Goal: Transaction & Acquisition: Purchase product/service

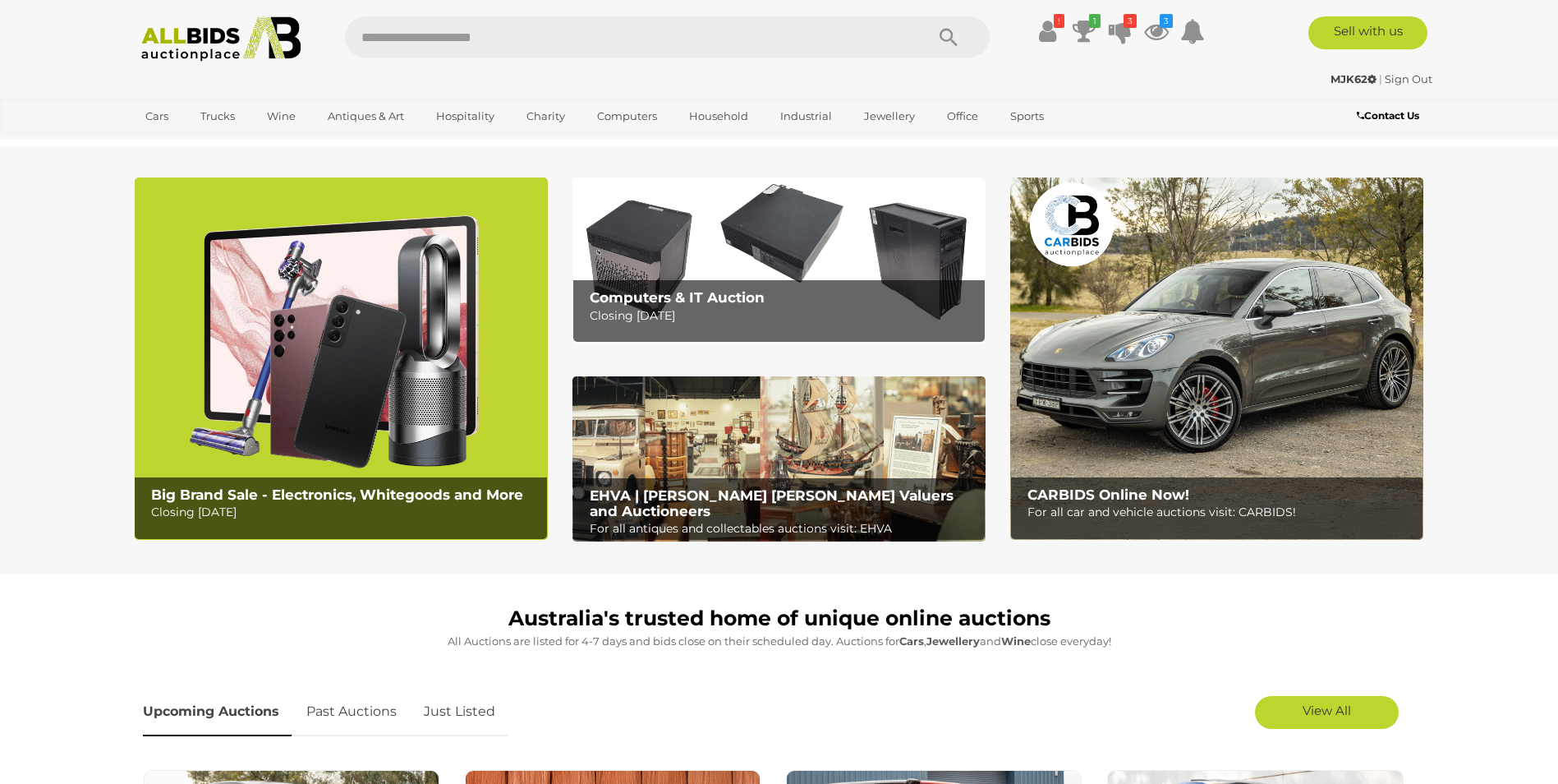
click at [1153, 31] on icon at bounding box center [1156, 30] width 24 height 30
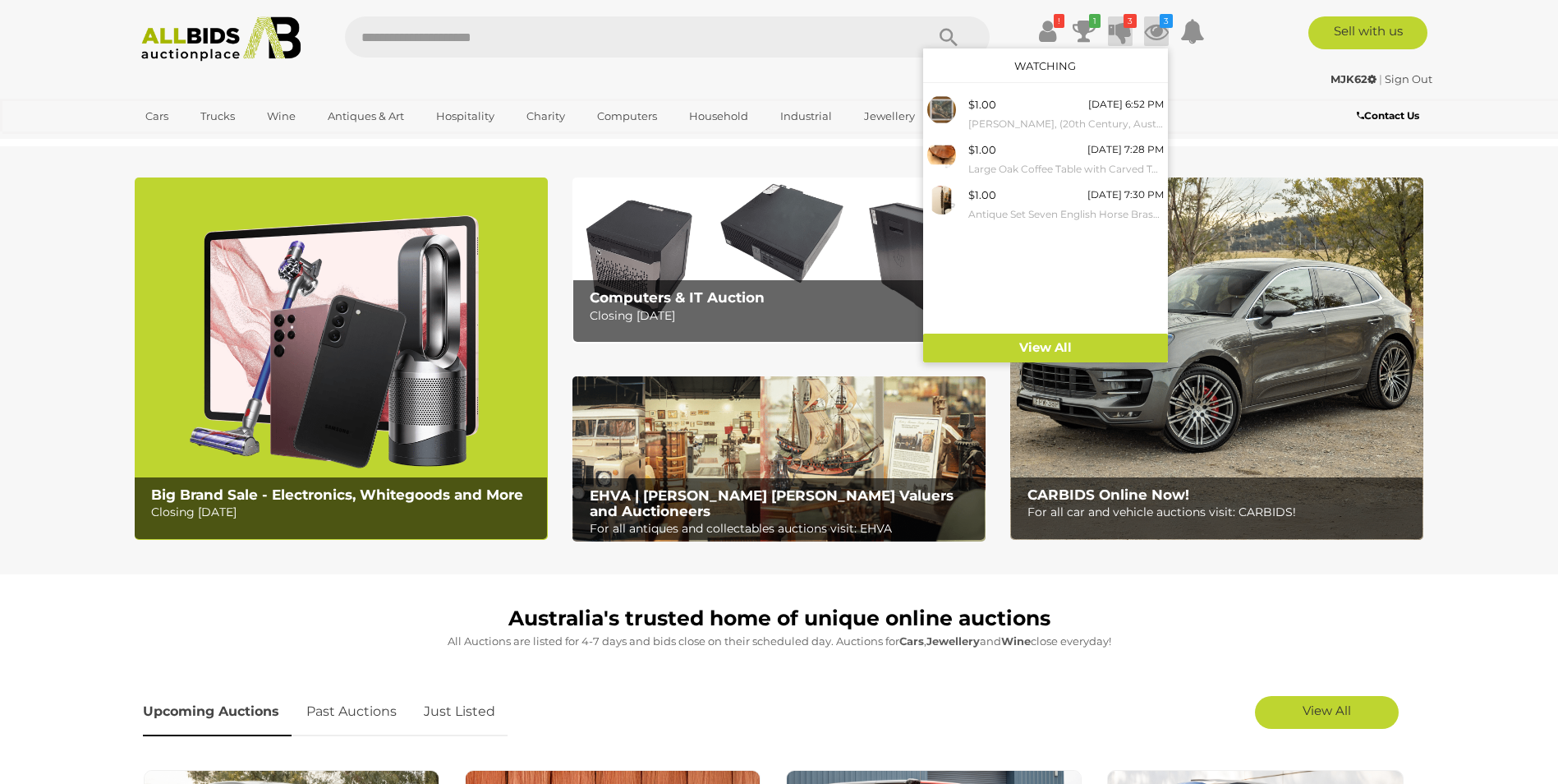
click at [1123, 26] on icon at bounding box center [1120, 30] width 23 height 30
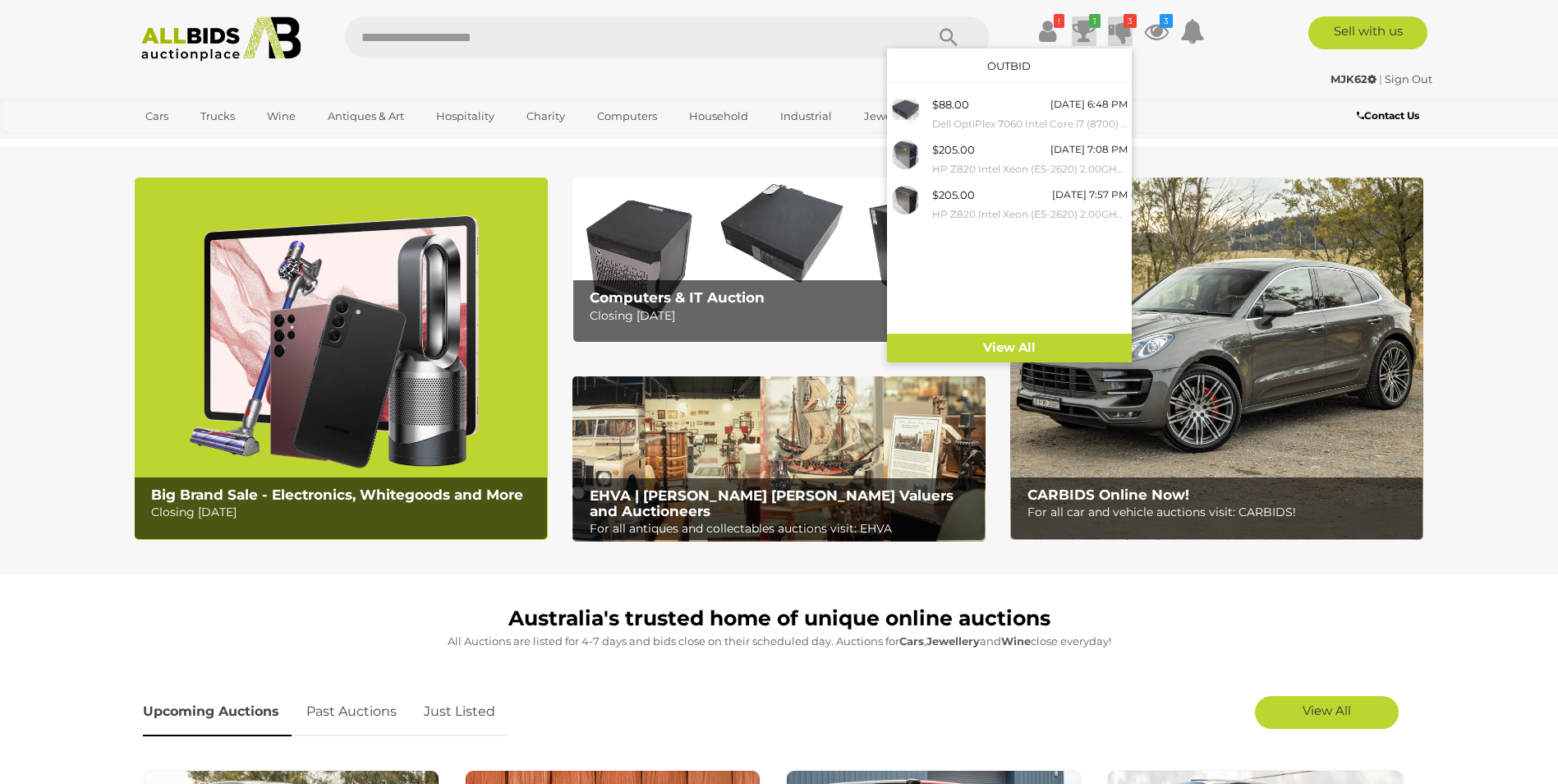
click at [1079, 24] on icon at bounding box center [1084, 30] width 23 height 30
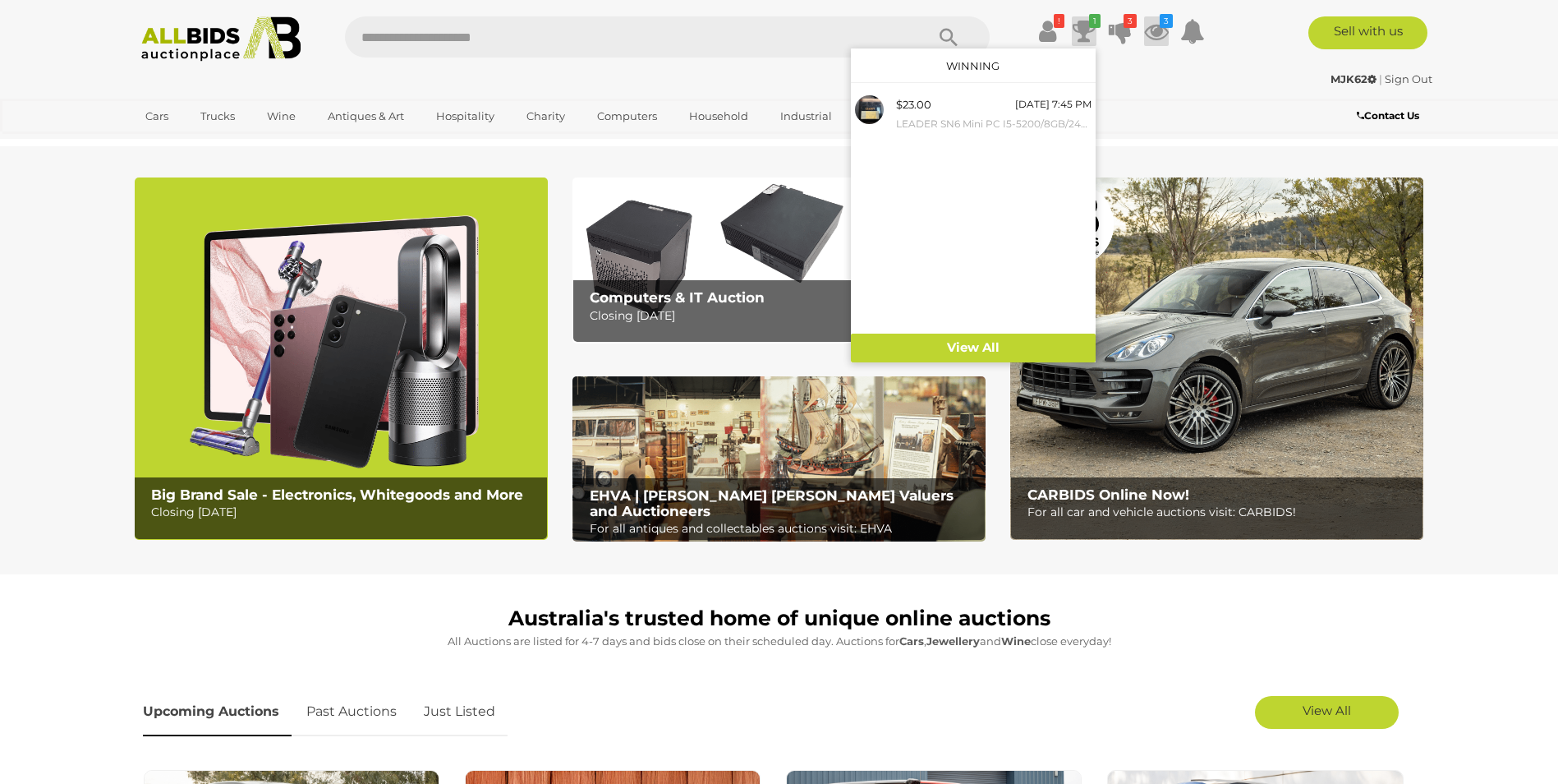
click at [1152, 29] on icon at bounding box center [1156, 30] width 24 height 30
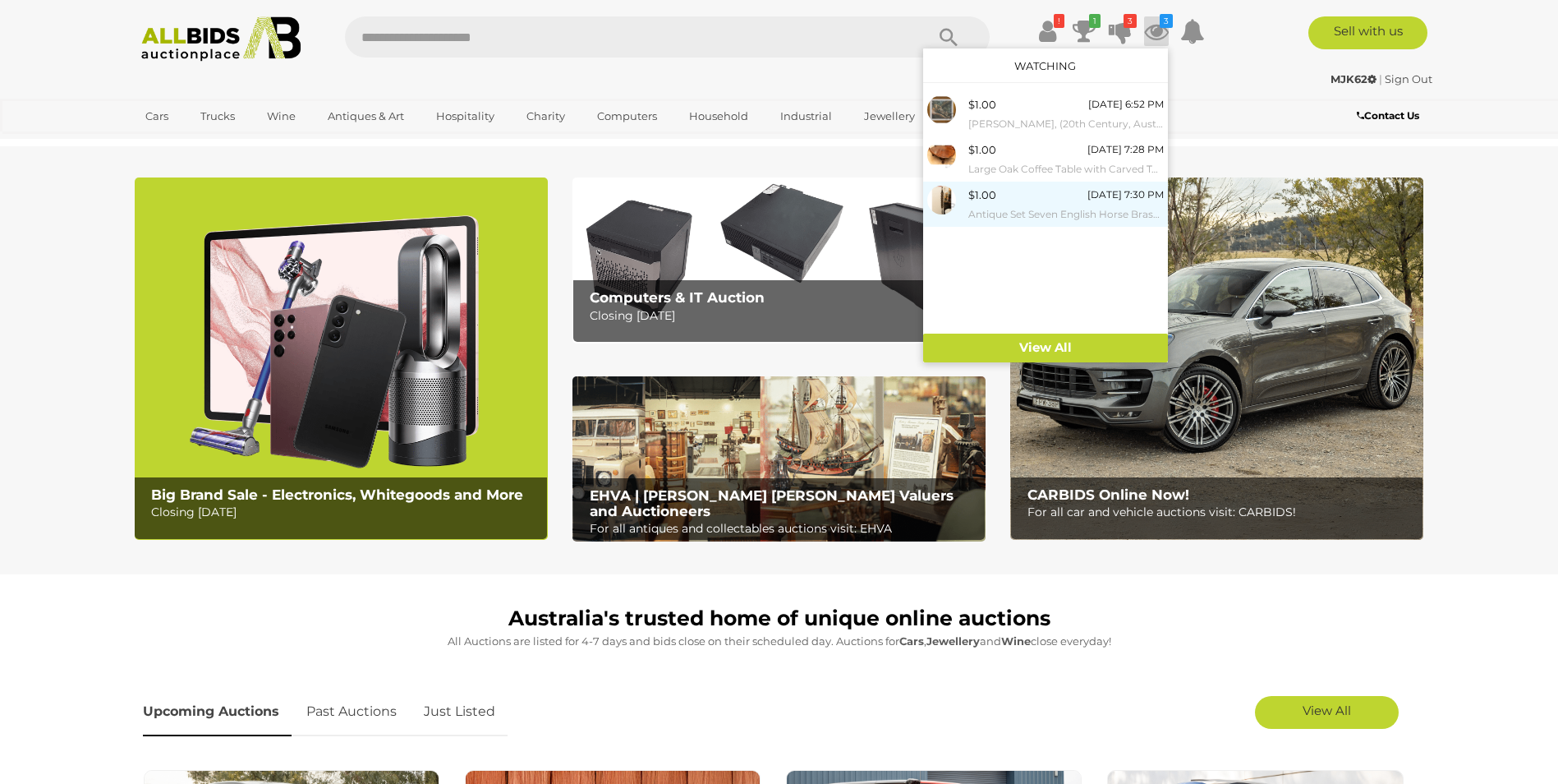
click at [1001, 205] on small "Antique Set Seven English Horse Brasses on Leather Strap" at bounding box center [1067, 214] width 196 height 18
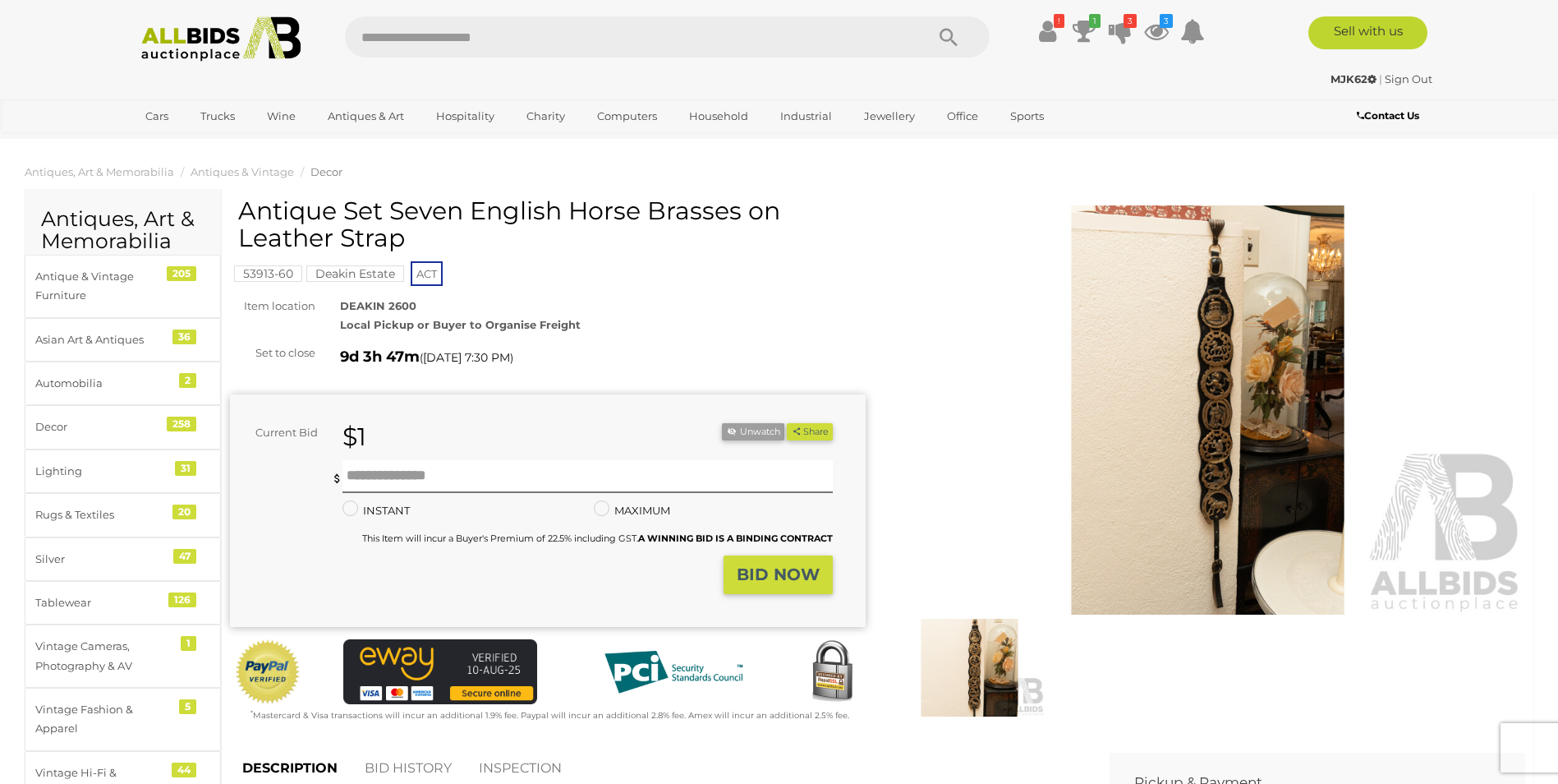
click at [1220, 345] on img at bounding box center [1208, 410] width 636 height 410
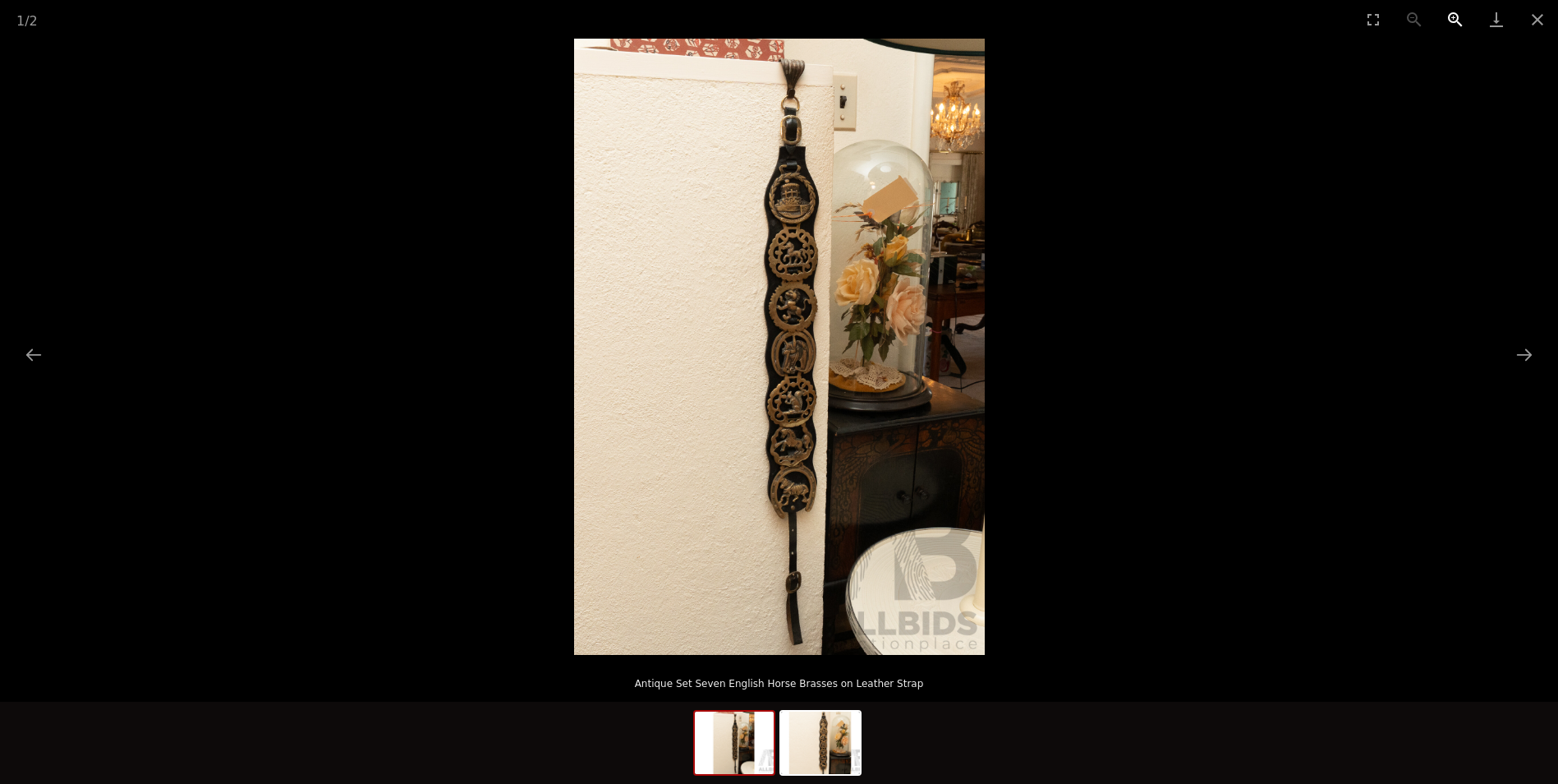
click at [1458, 16] on button "Zoom in" at bounding box center [1455, 19] width 41 height 39
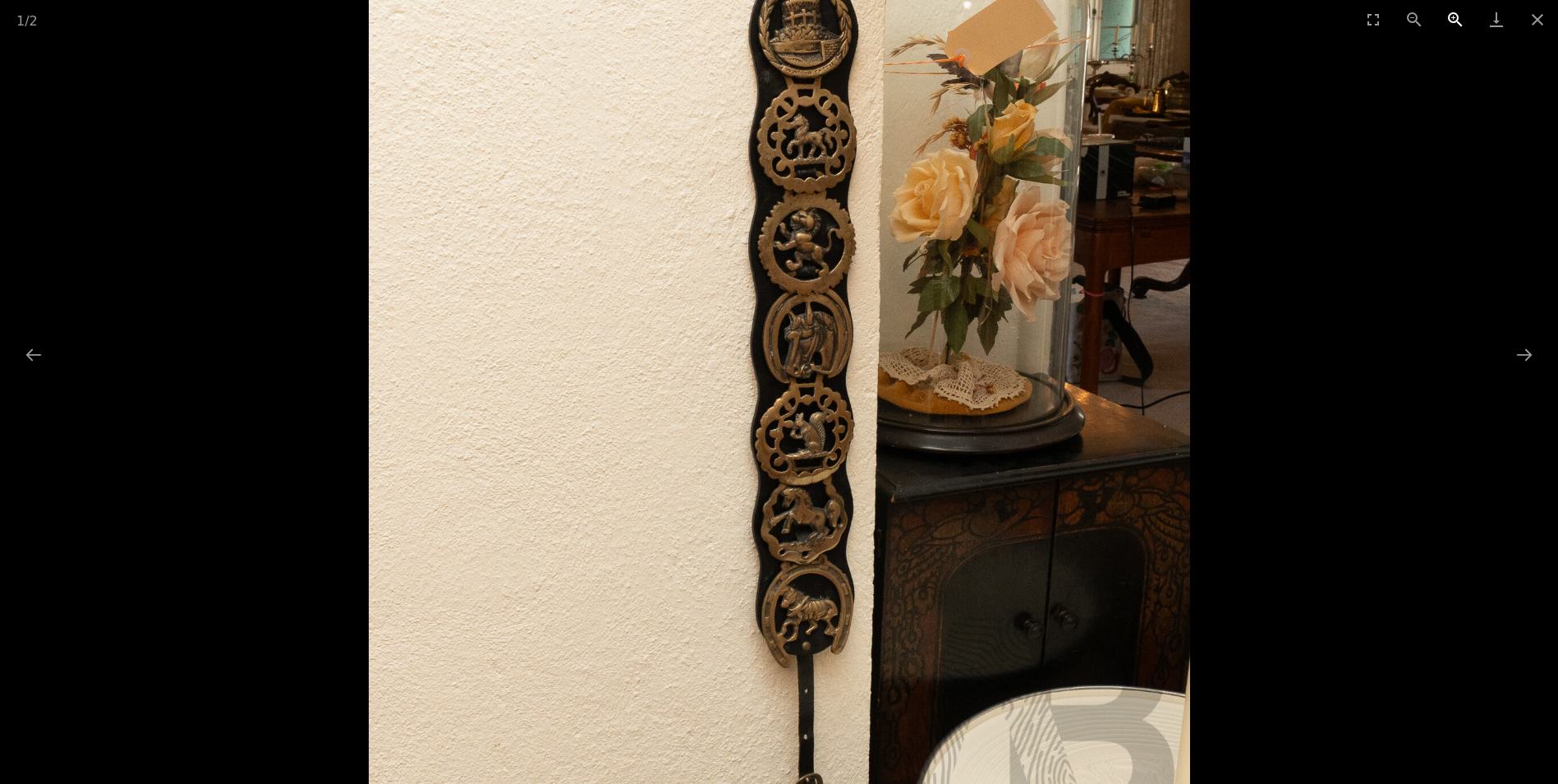
click at [1457, 16] on button "Zoom in" at bounding box center [1455, 19] width 41 height 39
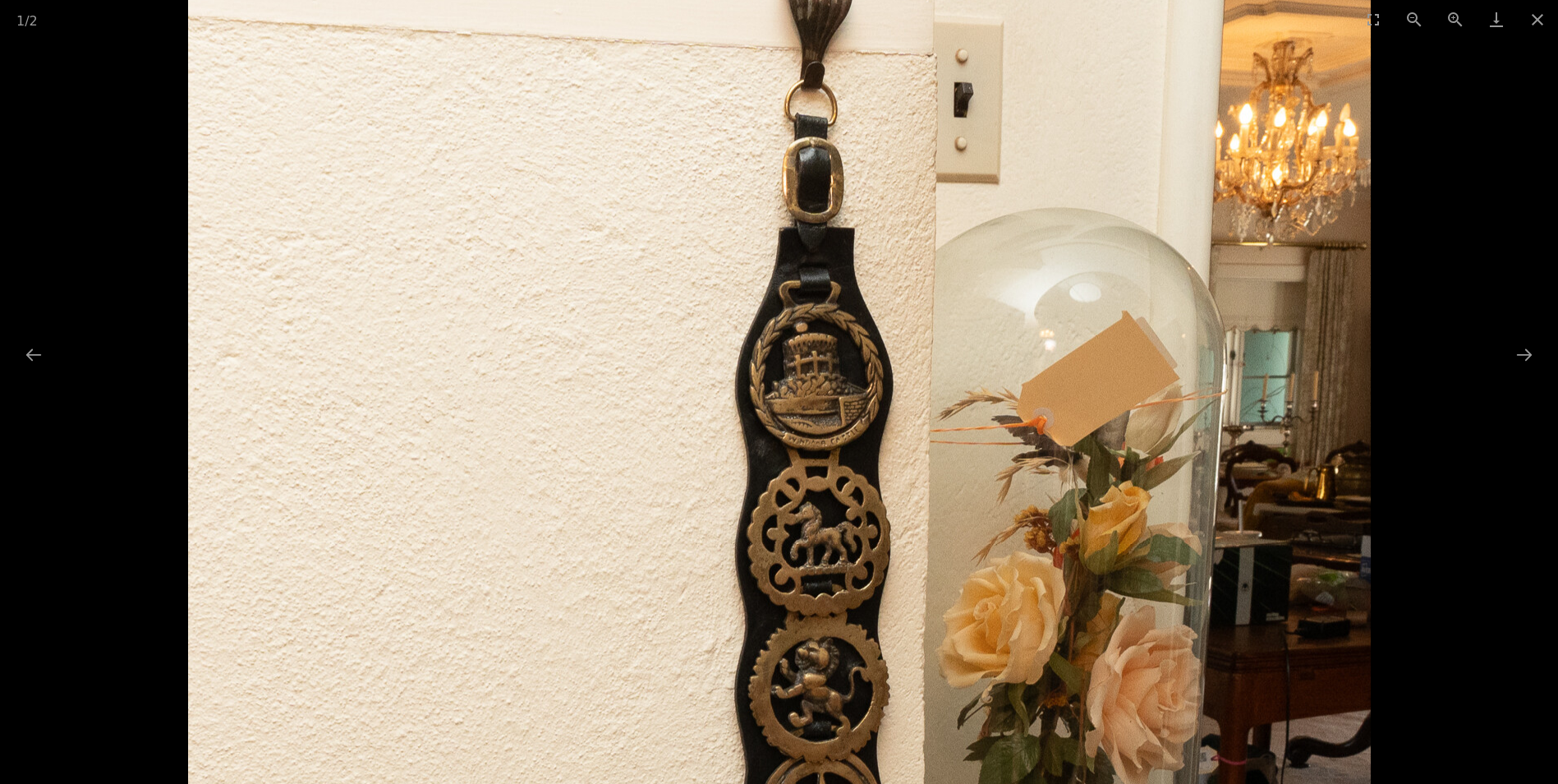
drag, startPoint x: 839, startPoint y: 320, endPoint x: 805, endPoint y: 750, distance: 431.3
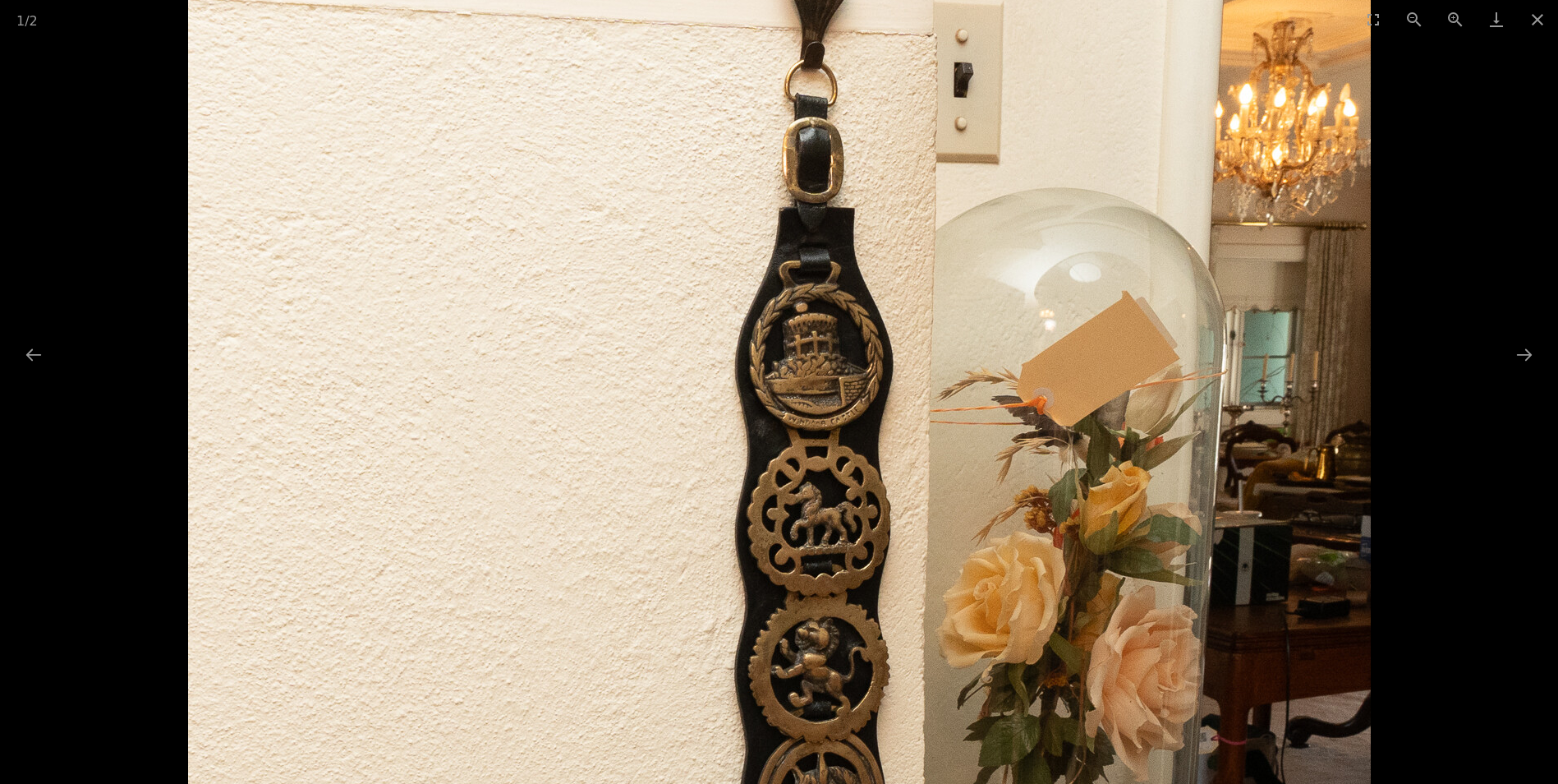
drag, startPoint x: 809, startPoint y: 551, endPoint x: 723, endPoint y: 41, distance: 517.2
click at [748, 130] on img at bounding box center [780, 784] width 1183 height 1774
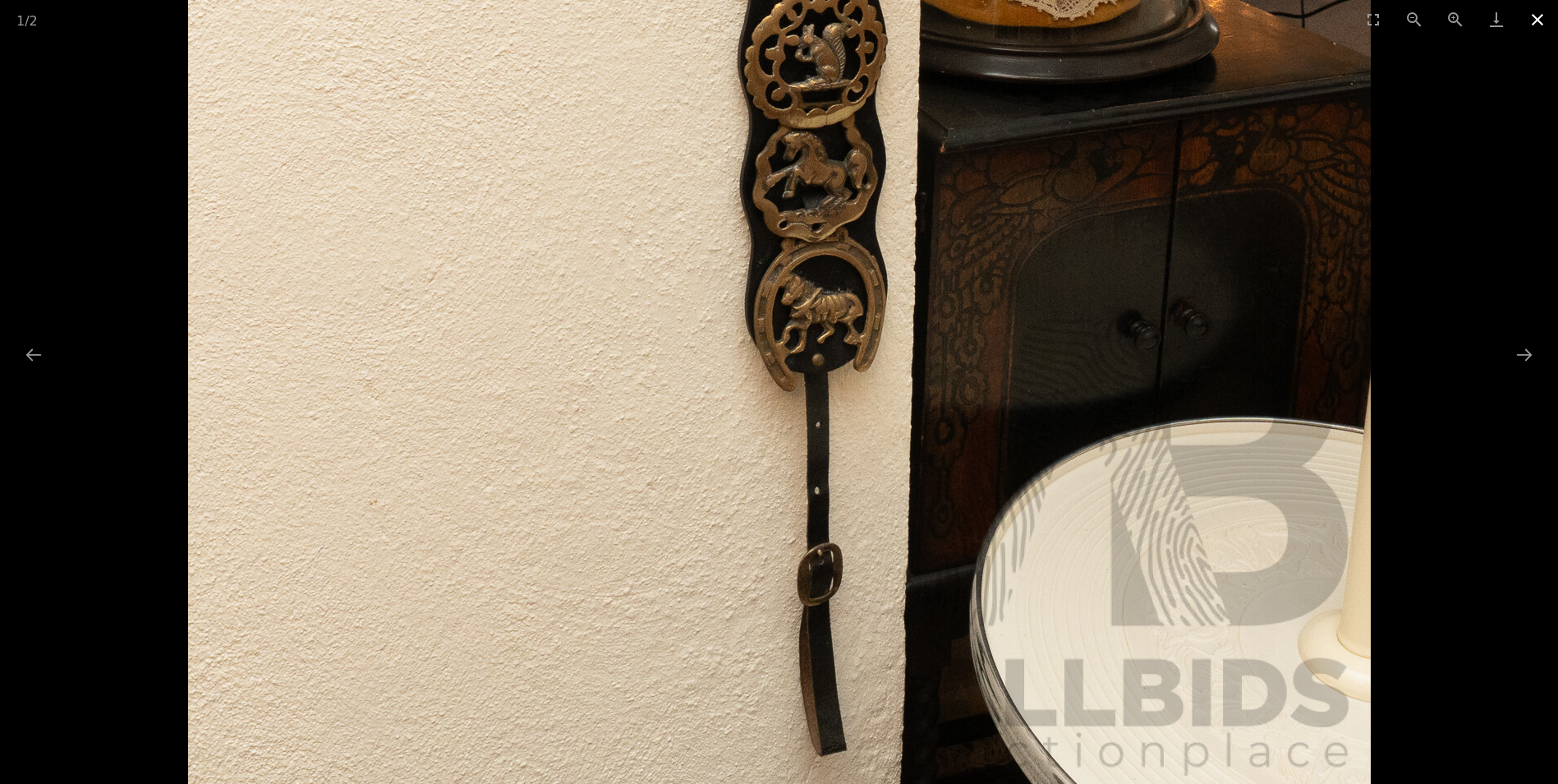
click at [1534, 15] on button "Close gallery" at bounding box center [1538, 19] width 41 height 39
